Goal: Information Seeking & Learning: Learn about a topic

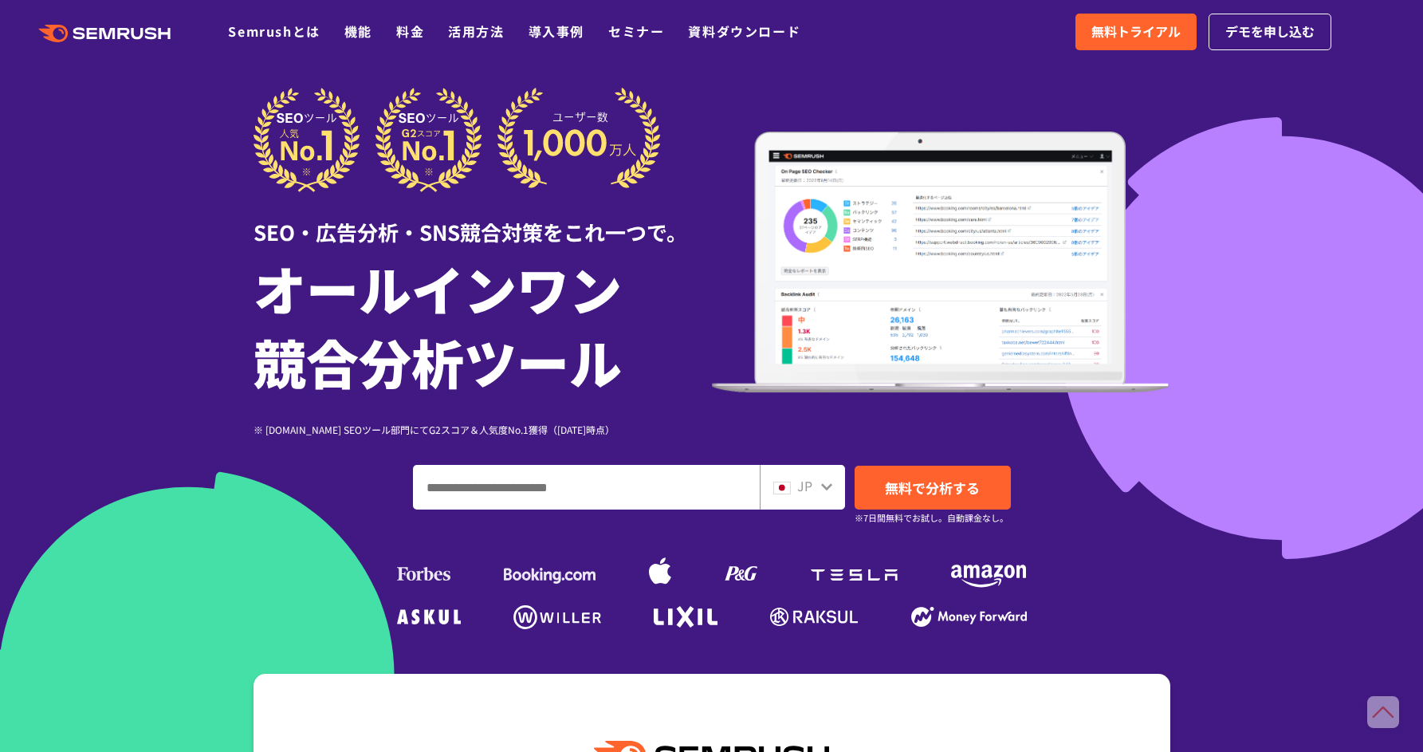
scroll to position [3, 0]
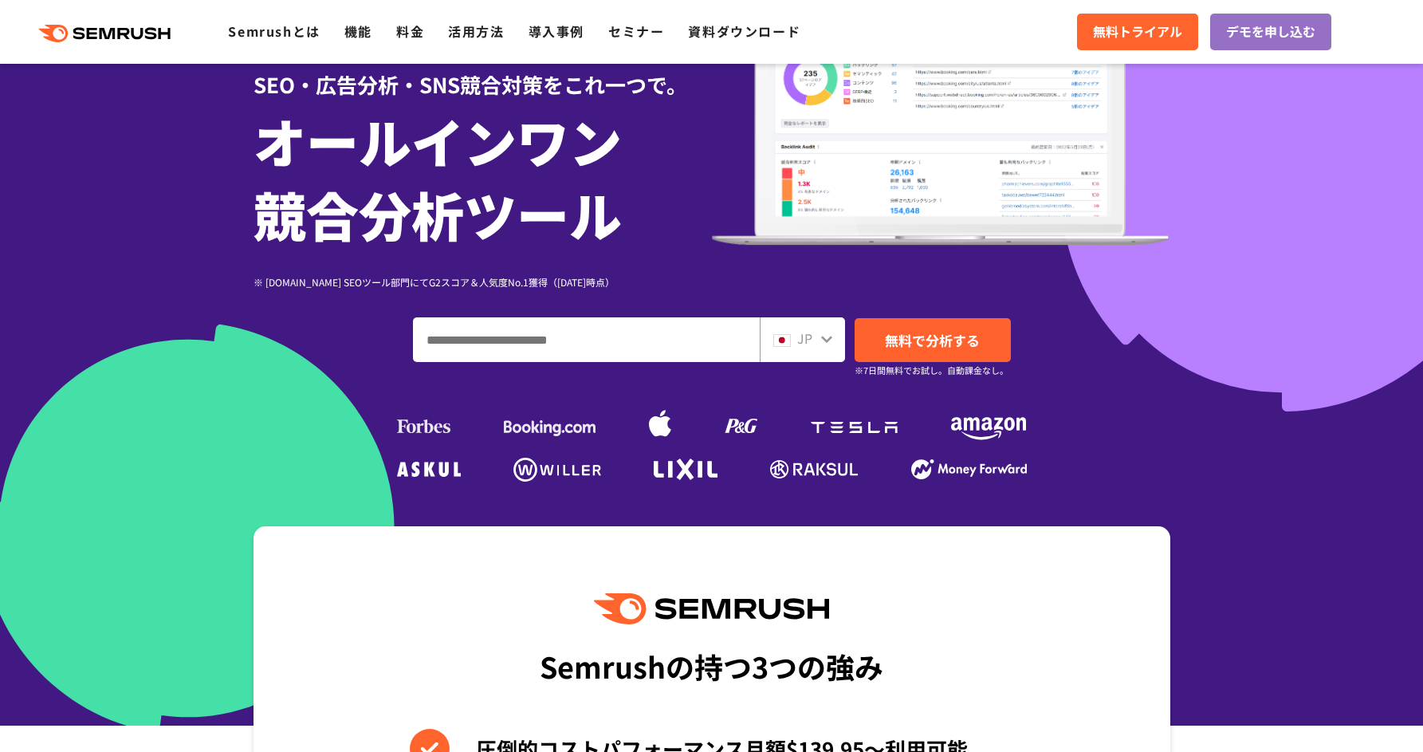
scroll to position [138, 0]
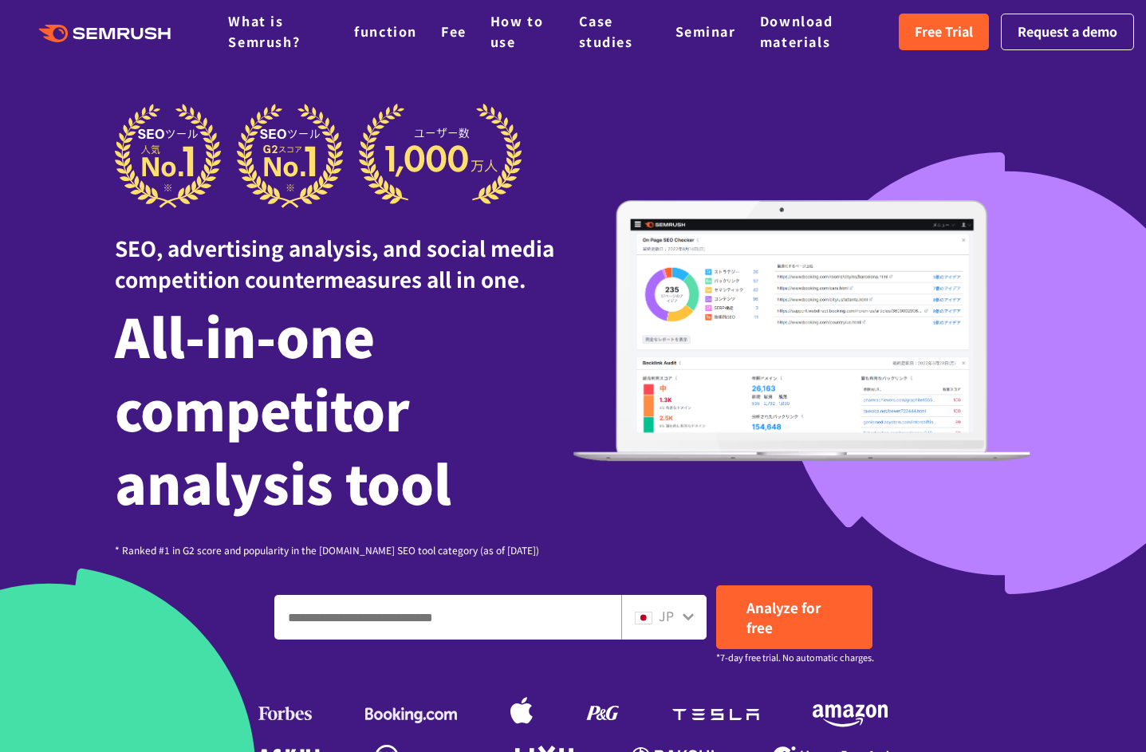
click at [539, 108] on div at bounding box center [344, 156] width 458 height 104
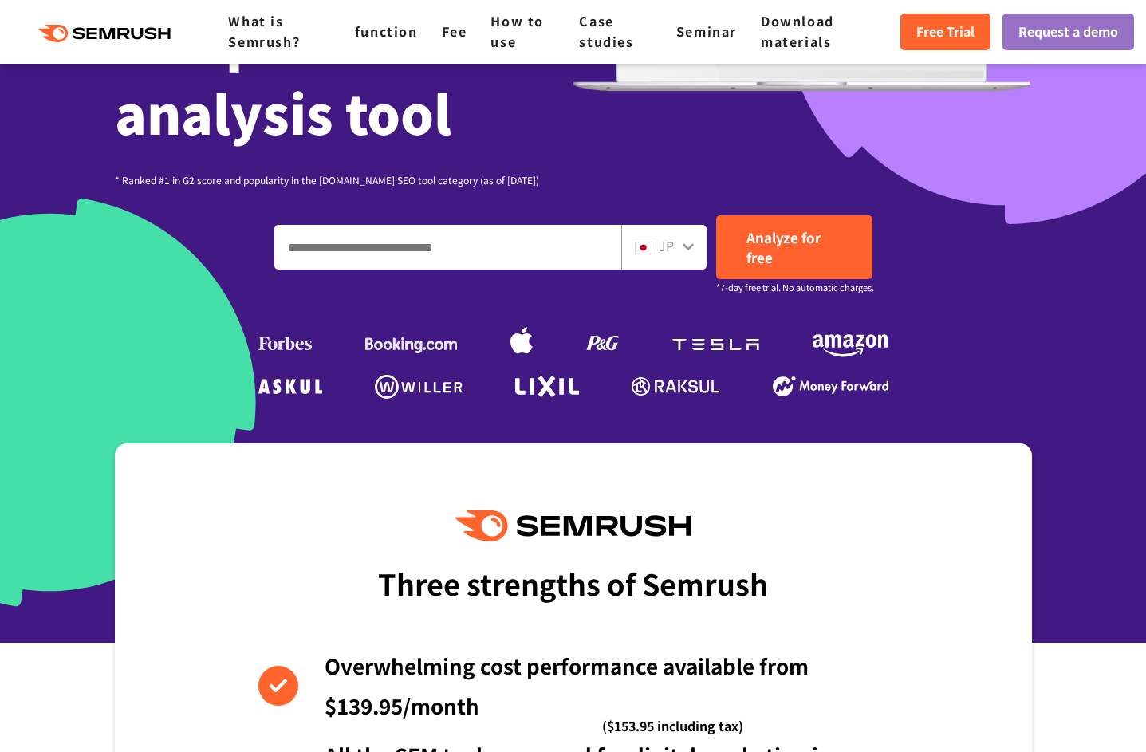
scroll to position [373, 0]
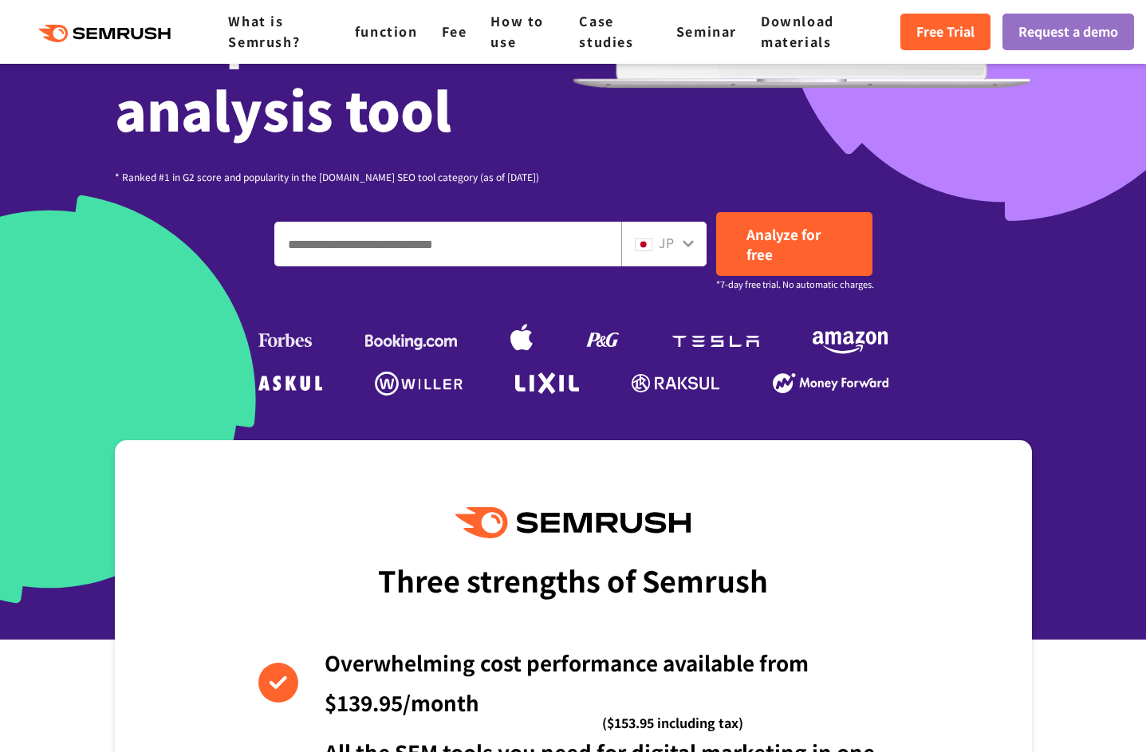
click at [439, 242] on input "Enter a domain, keyword or URL" at bounding box center [447, 243] width 345 height 43
paste input "**********"
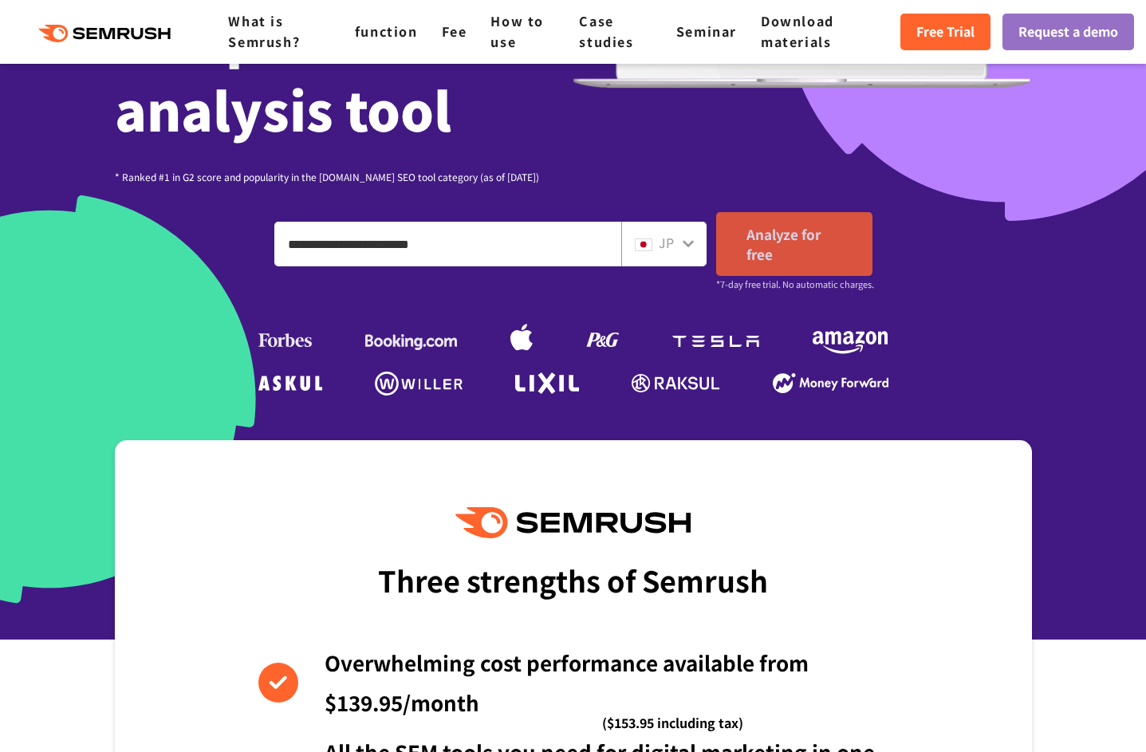
type input "**********"
click at [811, 234] on font "Analyze for free" at bounding box center [783, 244] width 74 height 40
click at [788, 245] on link "Analyze for free" at bounding box center [794, 244] width 156 height 64
click at [791, 241] on font "Analyze for free" at bounding box center [783, 244] width 74 height 40
click at [663, 234] on font "JP" at bounding box center [666, 242] width 15 height 19
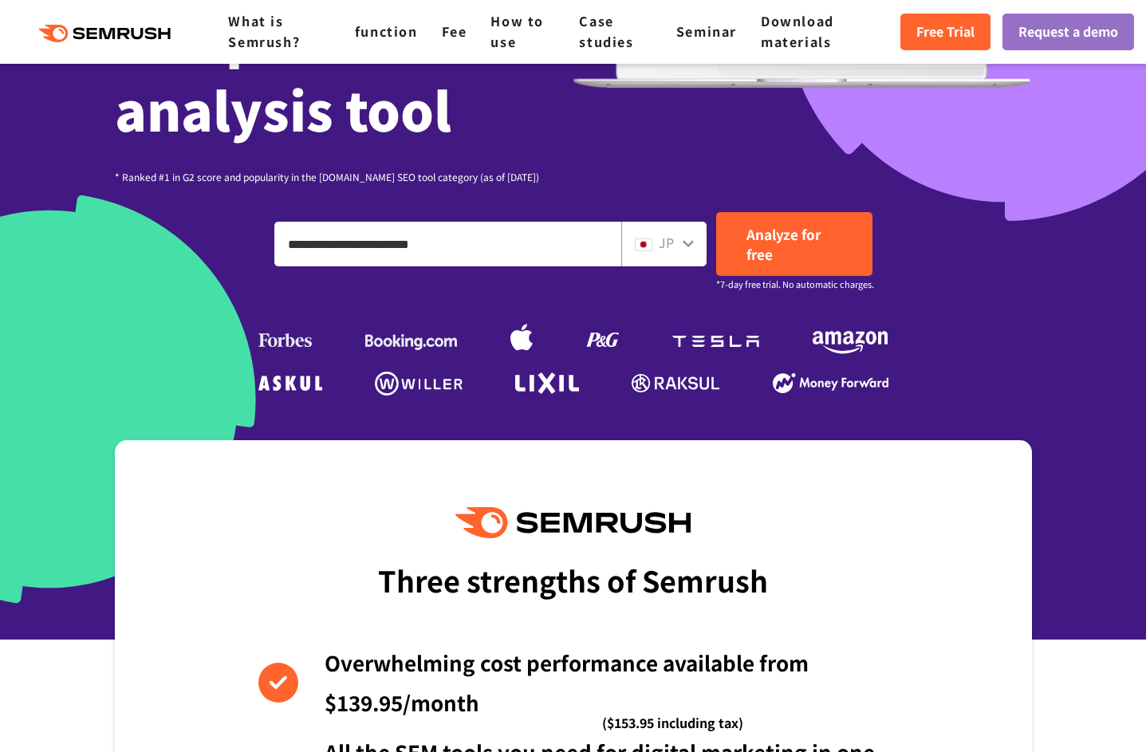
click at [667, 251] on font "JP" at bounding box center [666, 242] width 15 height 19
click at [674, 237] on div "JP" at bounding box center [660, 243] width 51 height 21
click at [679, 242] on div "JP" at bounding box center [660, 243] width 51 height 21
